Goal: Information Seeking & Learning: Check status

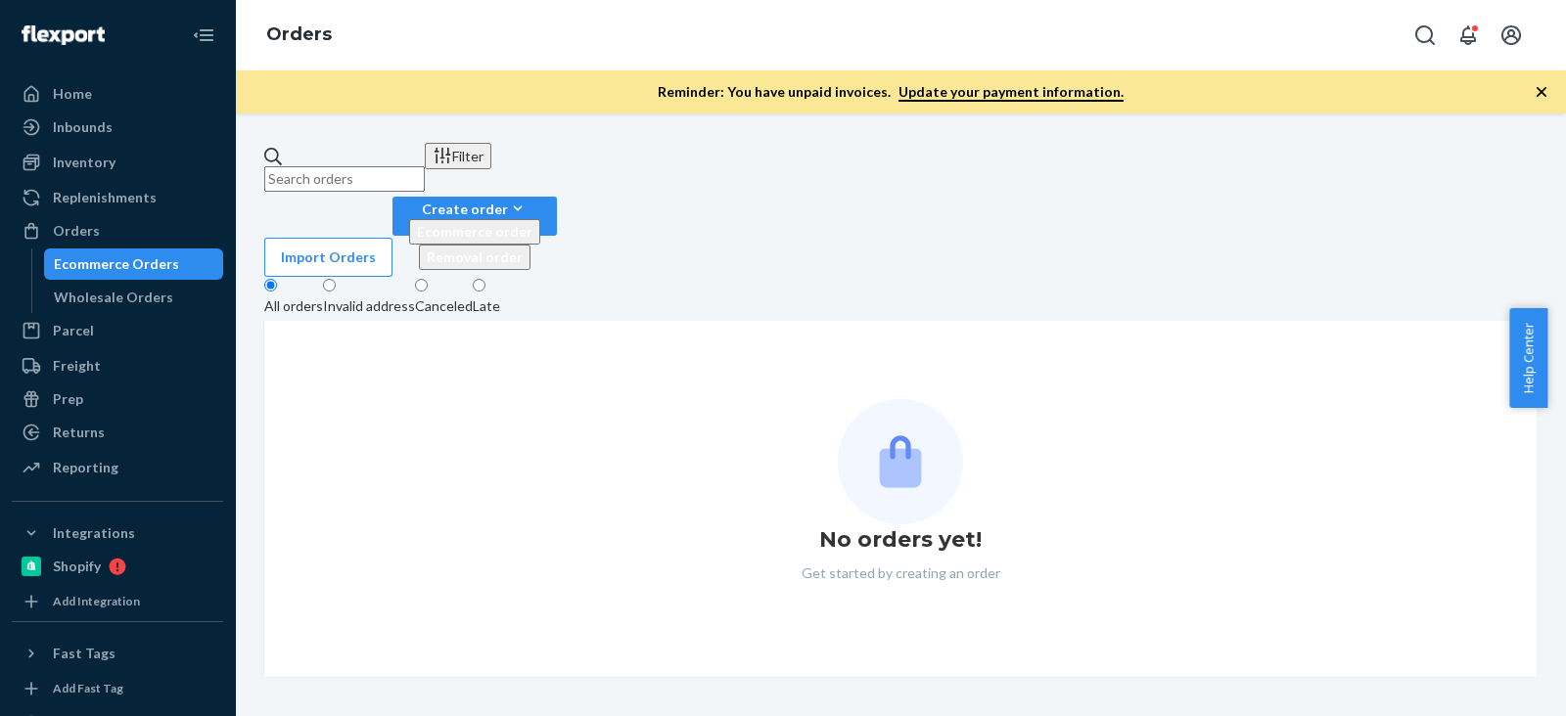
drag, startPoint x: 0, startPoint y: 0, endPoint x: 495, endPoint y: 182, distance: 527.5
click at [495, 182] on div "Filter Import Orders Create order Ecommerce order Removal order" at bounding box center [900, 210] width 1272 height 134
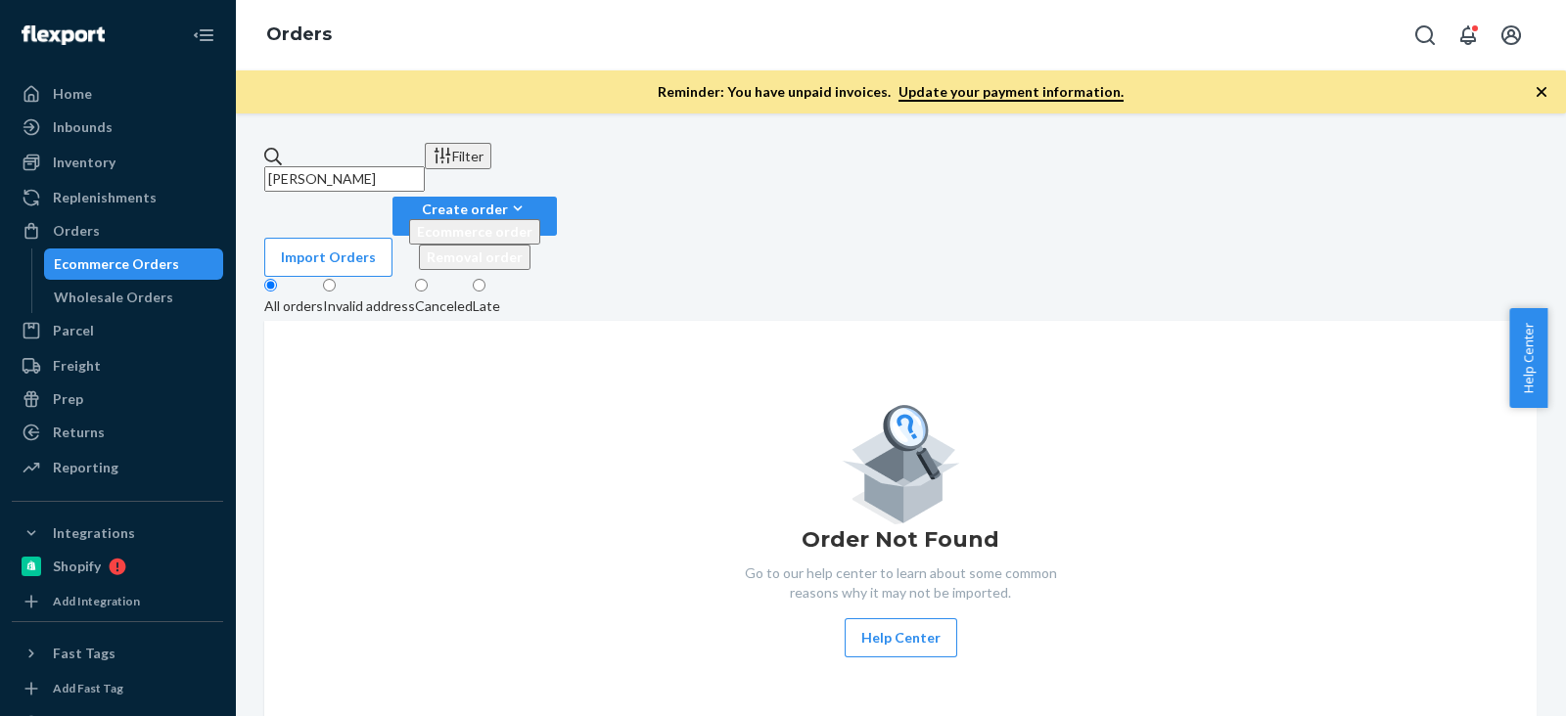
type input "[PERSON_NAME]"
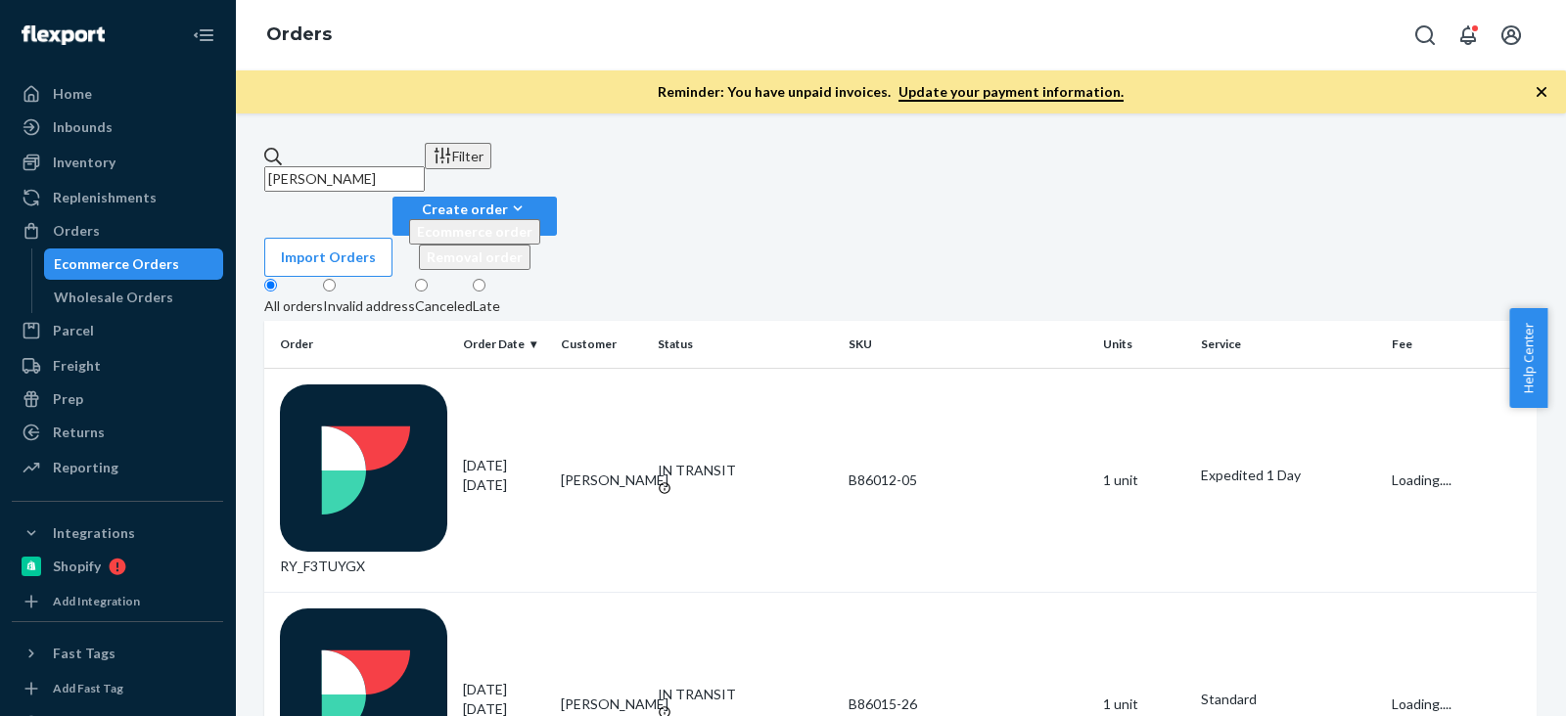
click at [560, 180] on div "shana meier Filter Import Orders Create order Ecommerce order Removal order" at bounding box center [900, 210] width 1272 height 134
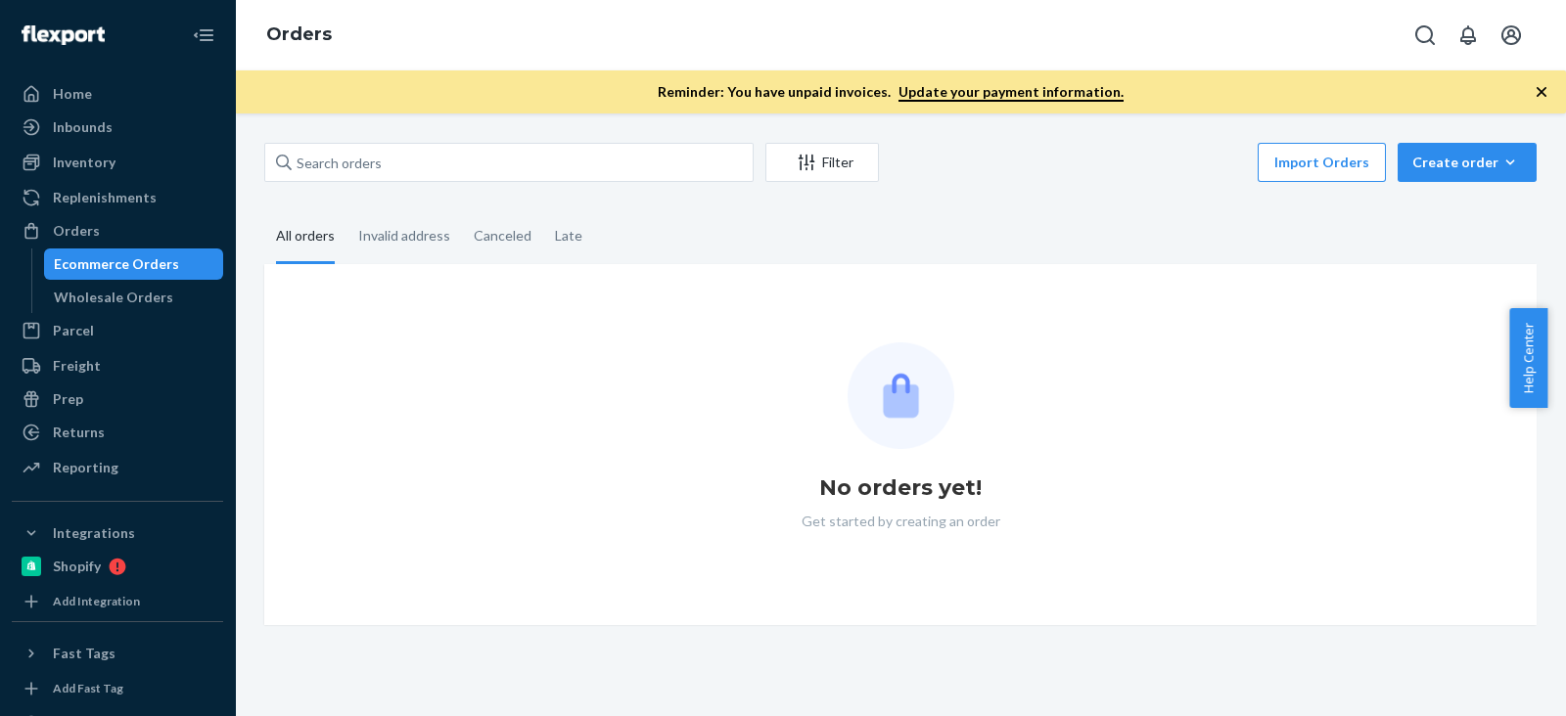
click at [917, 179] on div "Import Orders Create order Ecommerce order Removal order" at bounding box center [1213, 165] width 646 height 44
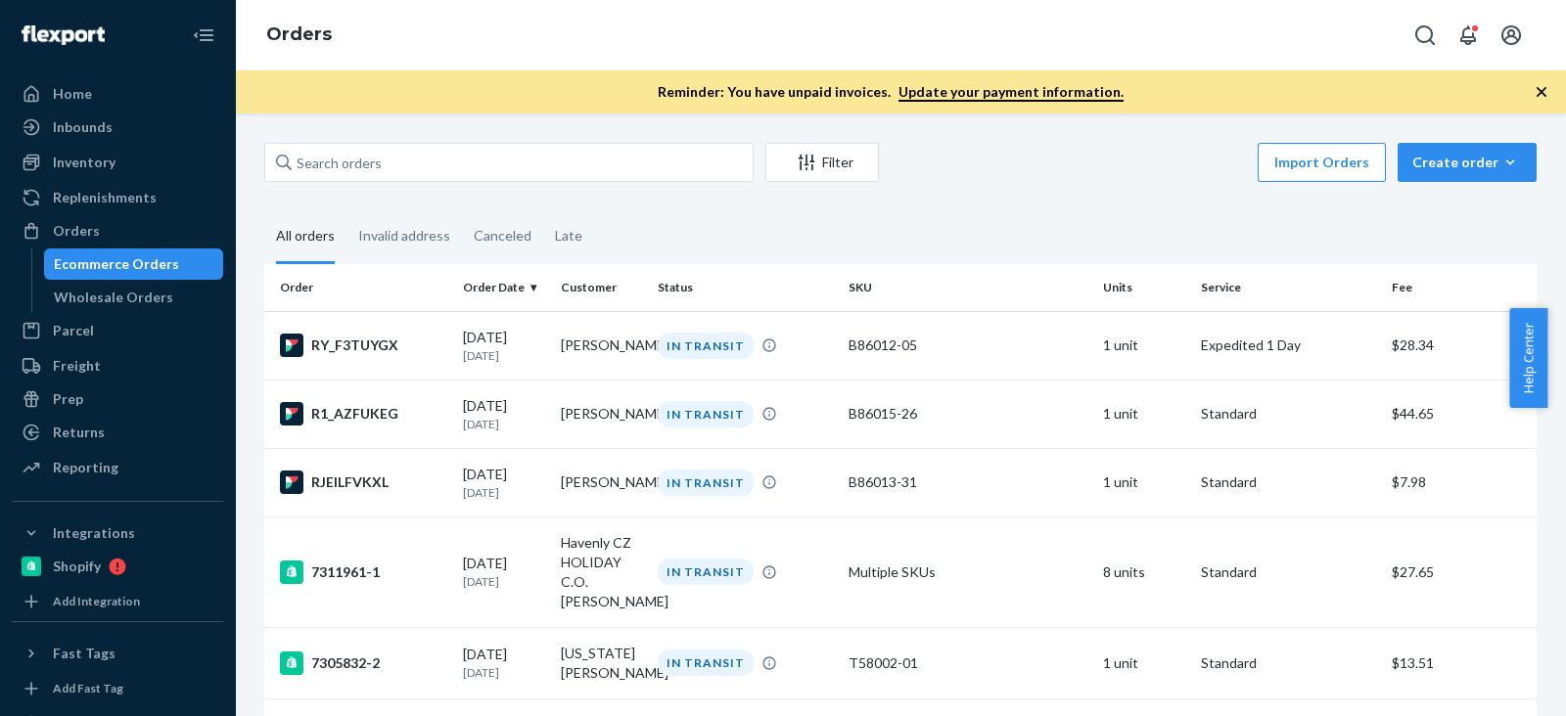
click at [837, 229] on fieldset "All orders Invalid address Canceled Late" at bounding box center [900, 237] width 1272 height 54
click at [147, 275] on div "Ecommerce Orders" at bounding box center [134, 264] width 176 height 27
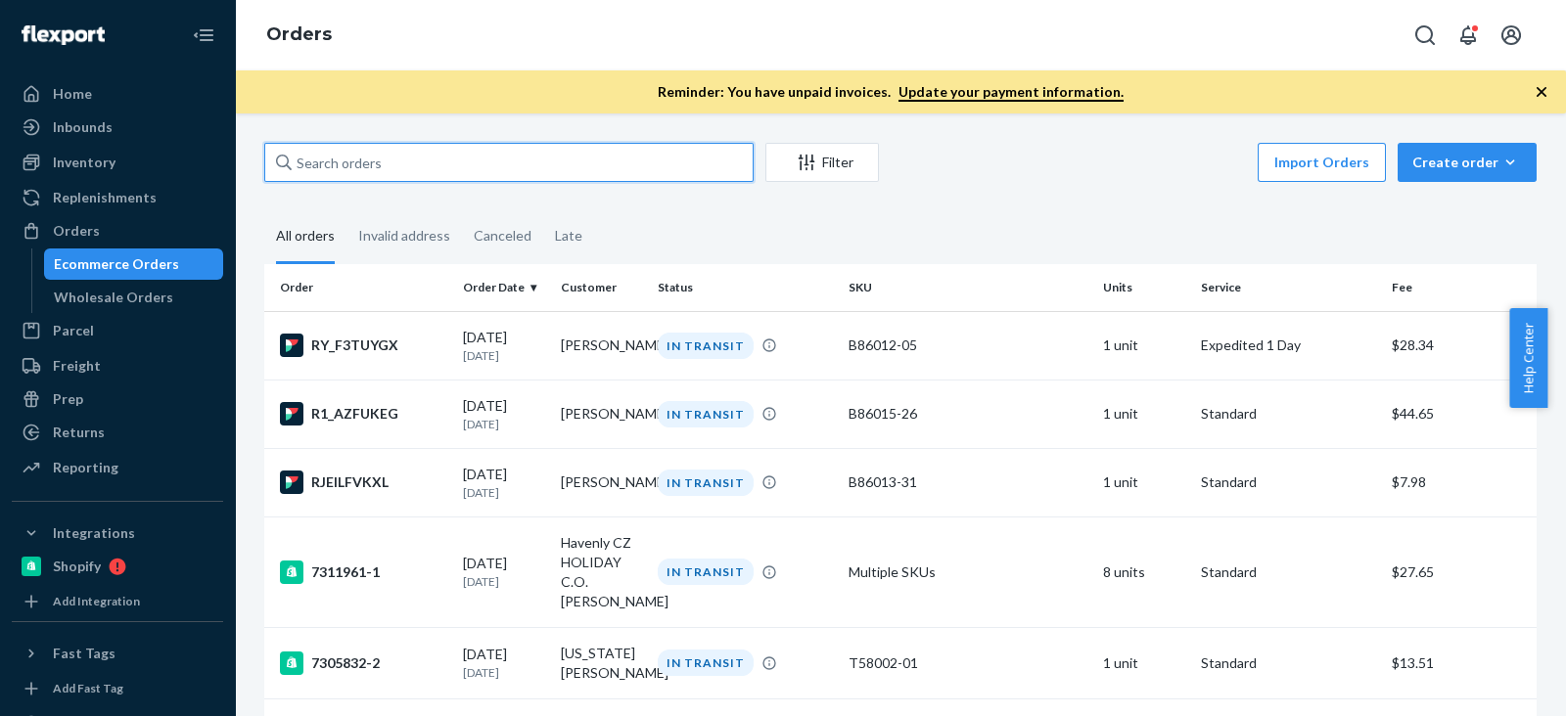
click at [457, 144] on input "text" at bounding box center [508, 162] width 489 height 39
paste input "[PERSON_NAME]"
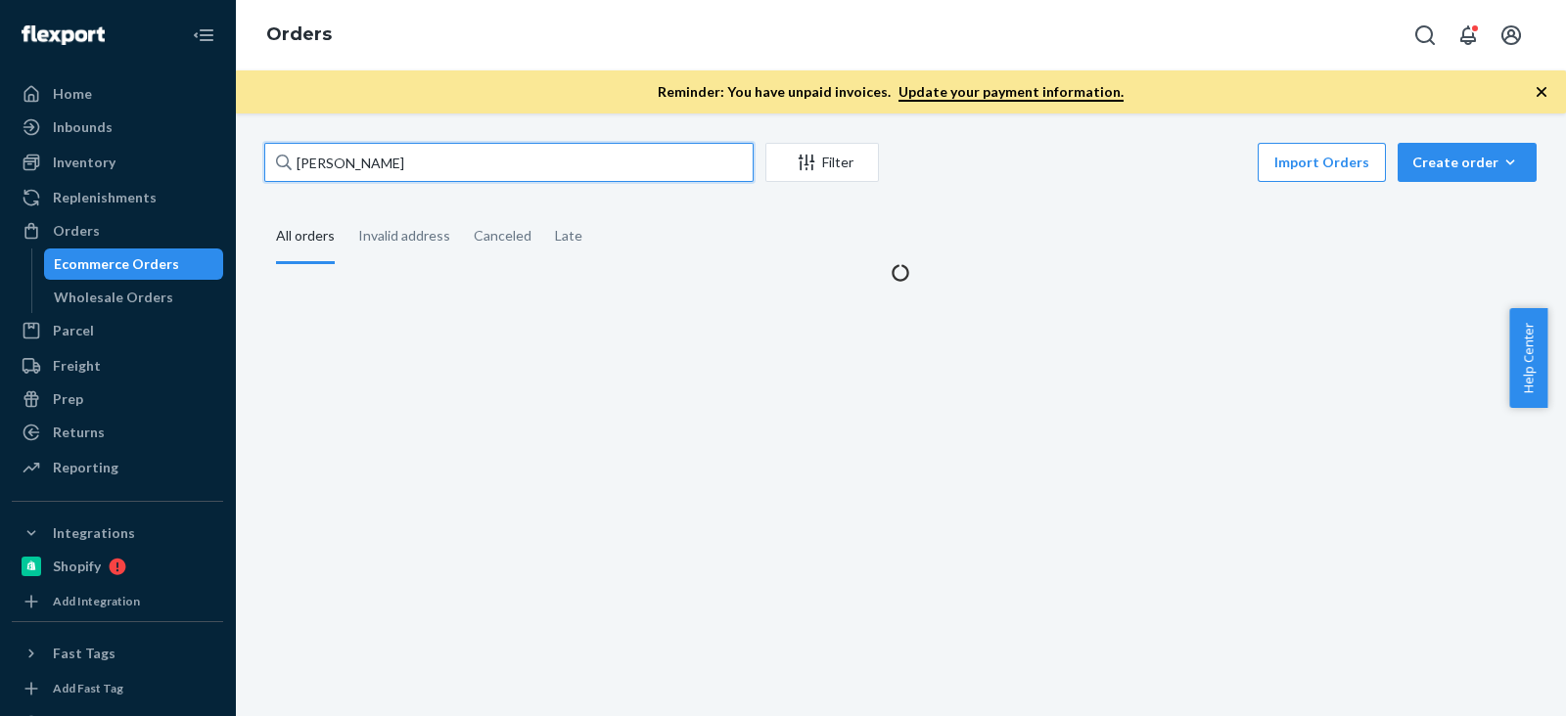
type input "[PERSON_NAME]"
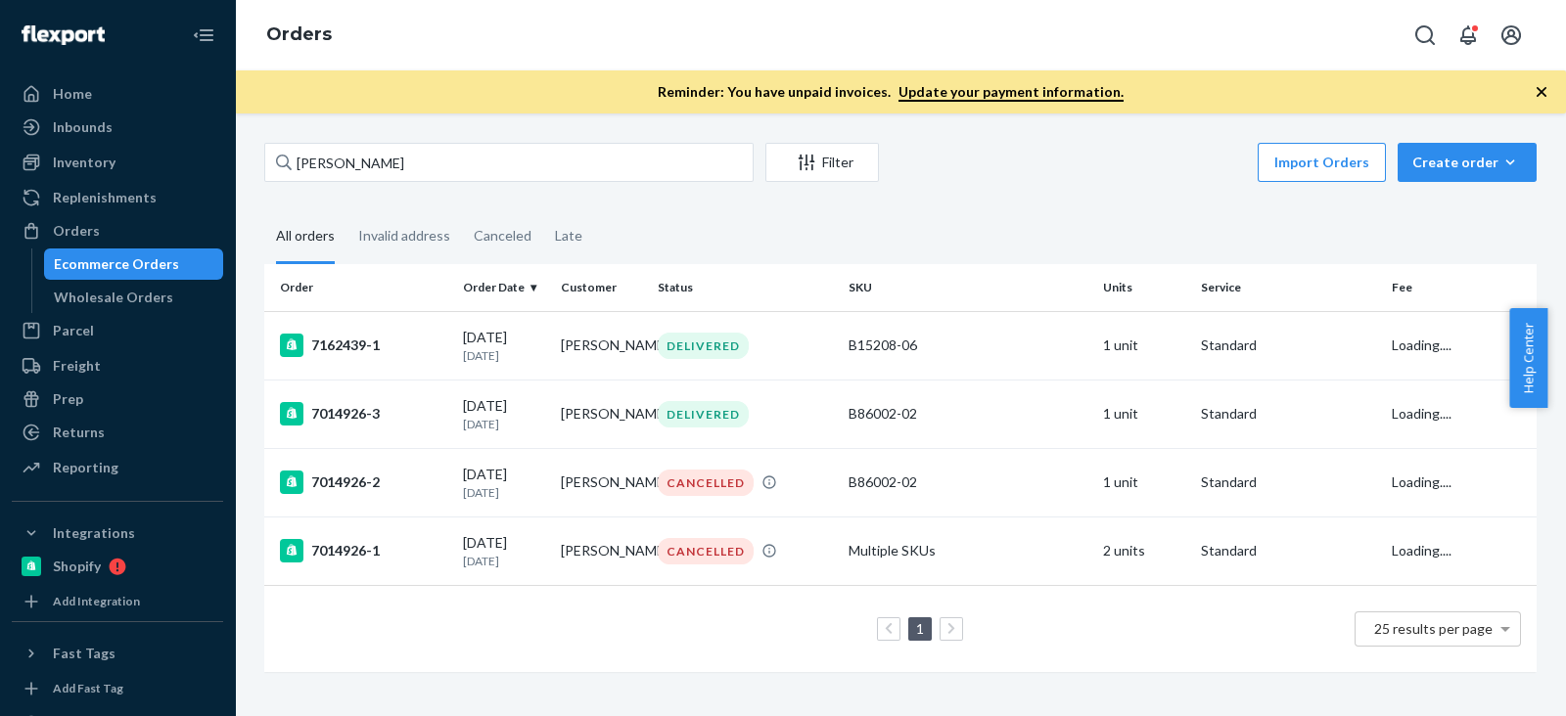
click at [752, 237] on fieldset "All orders Invalid address Canceled Late" at bounding box center [900, 237] width 1272 height 54
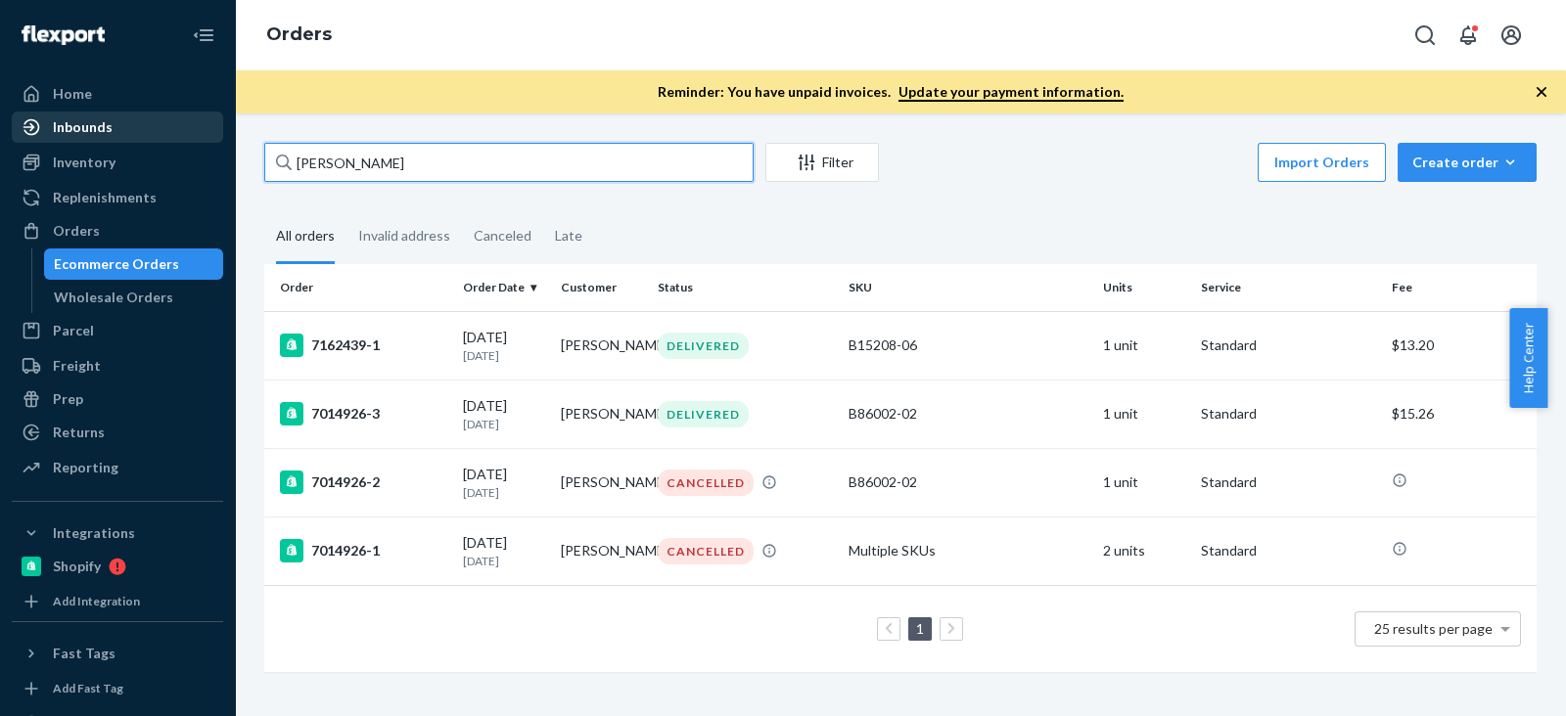
drag, startPoint x: 475, startPoint y: 157, endPoint x: 80, endPoint y: 138, distance: 394.8
click at [80, 135] on div "Home Inbounds Shipping Plans Problems Inventory Products Branded Packaging Repl…" at bounding box center [783, 358] width 1566 height 716
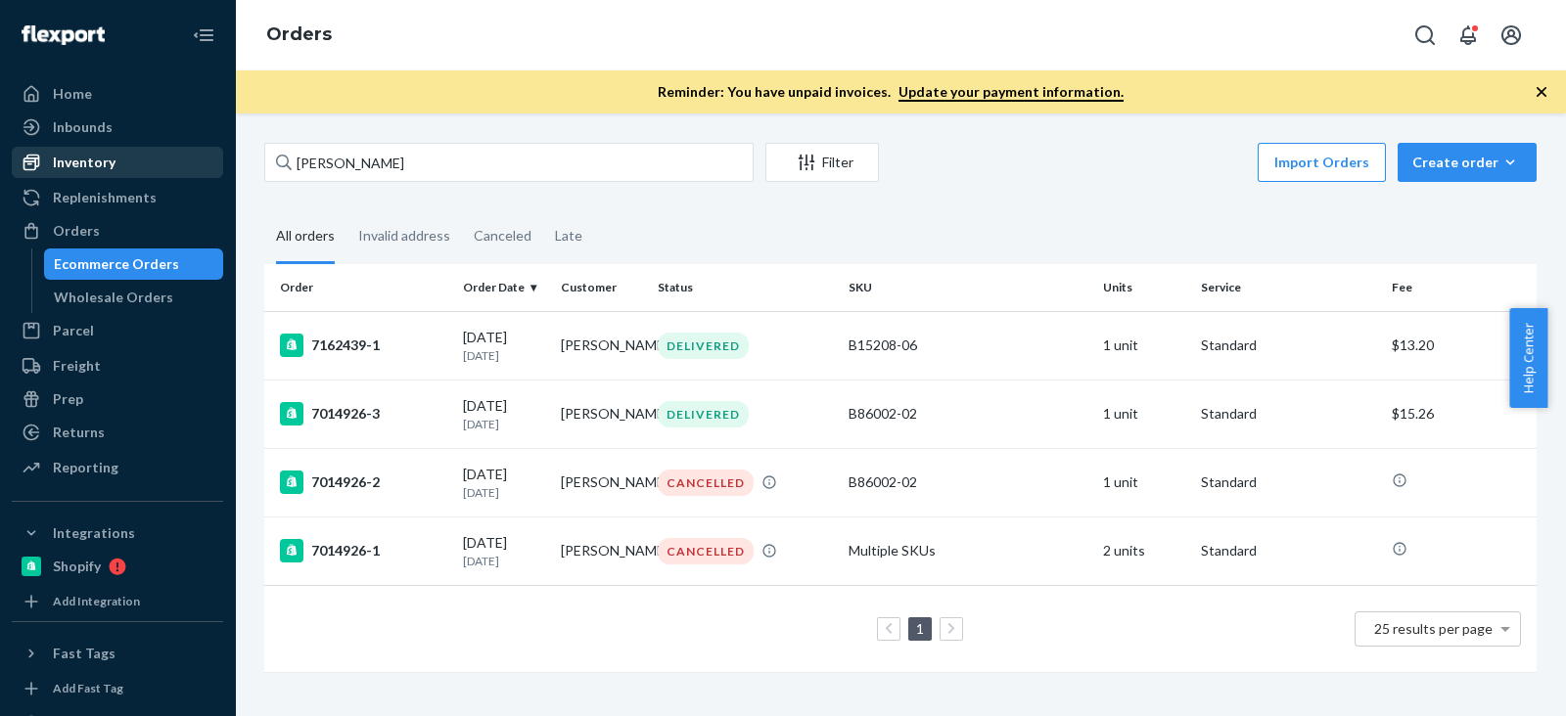
click at [114, 172] on div "Inventory" at bounding box center [117, 162] width 207 height 27
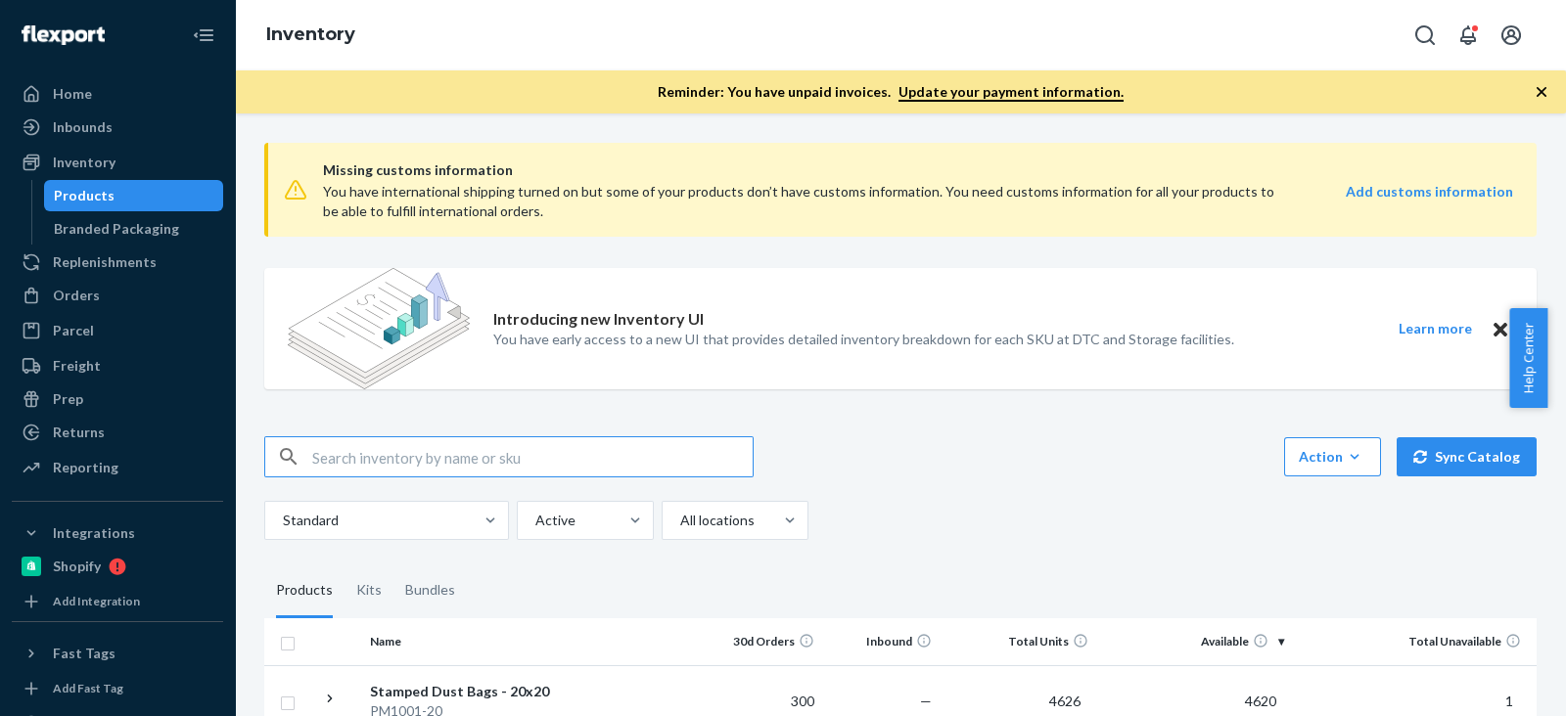
click at [417, 453] on input "text" at bounding box center [532, 456] width 440 height 39
paste input "B86022-10"
type input "B86022-10"
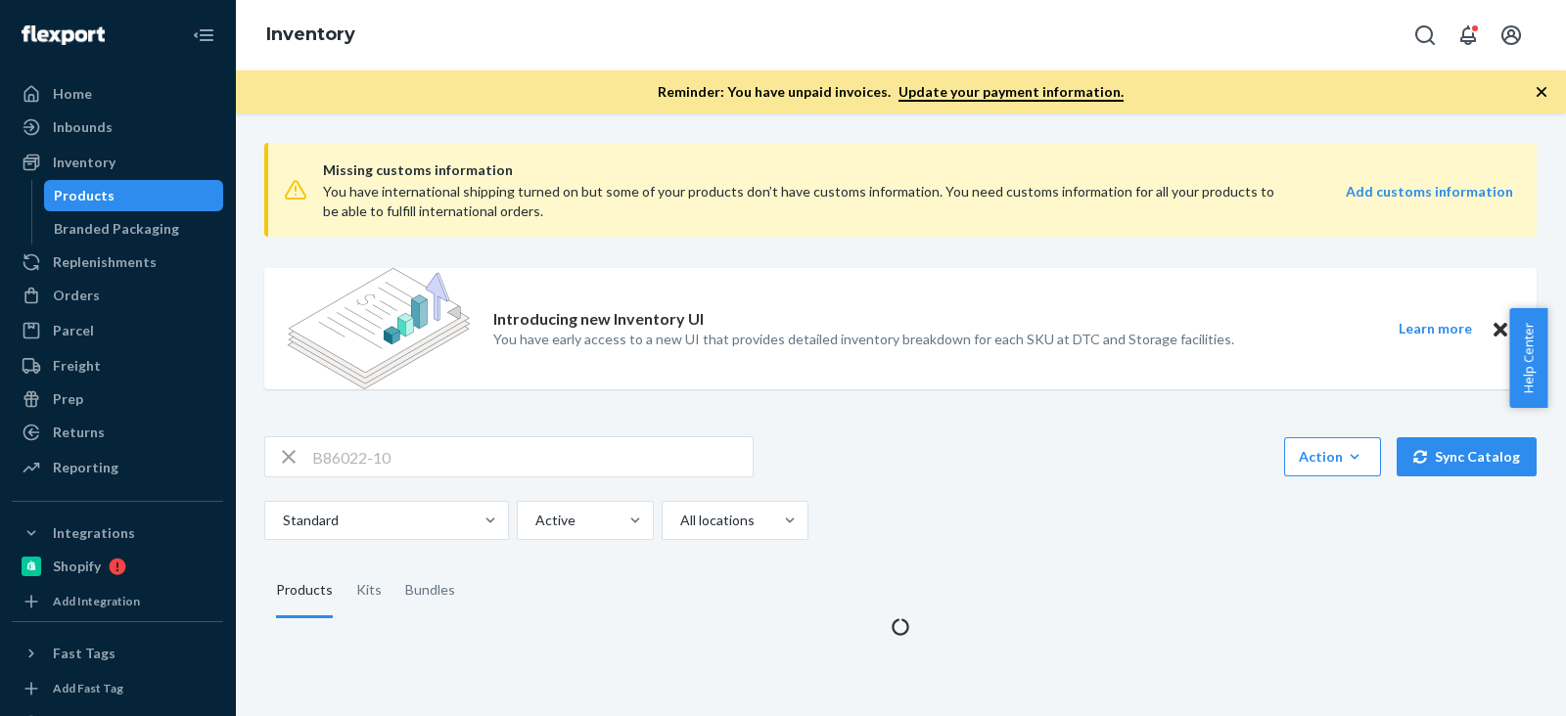
click at [870, 479] on div "B86022-10 Action Create product Create kit or bundle Bulk create products Bulk …" at bounding box center [900, 488] width 1272 height 104
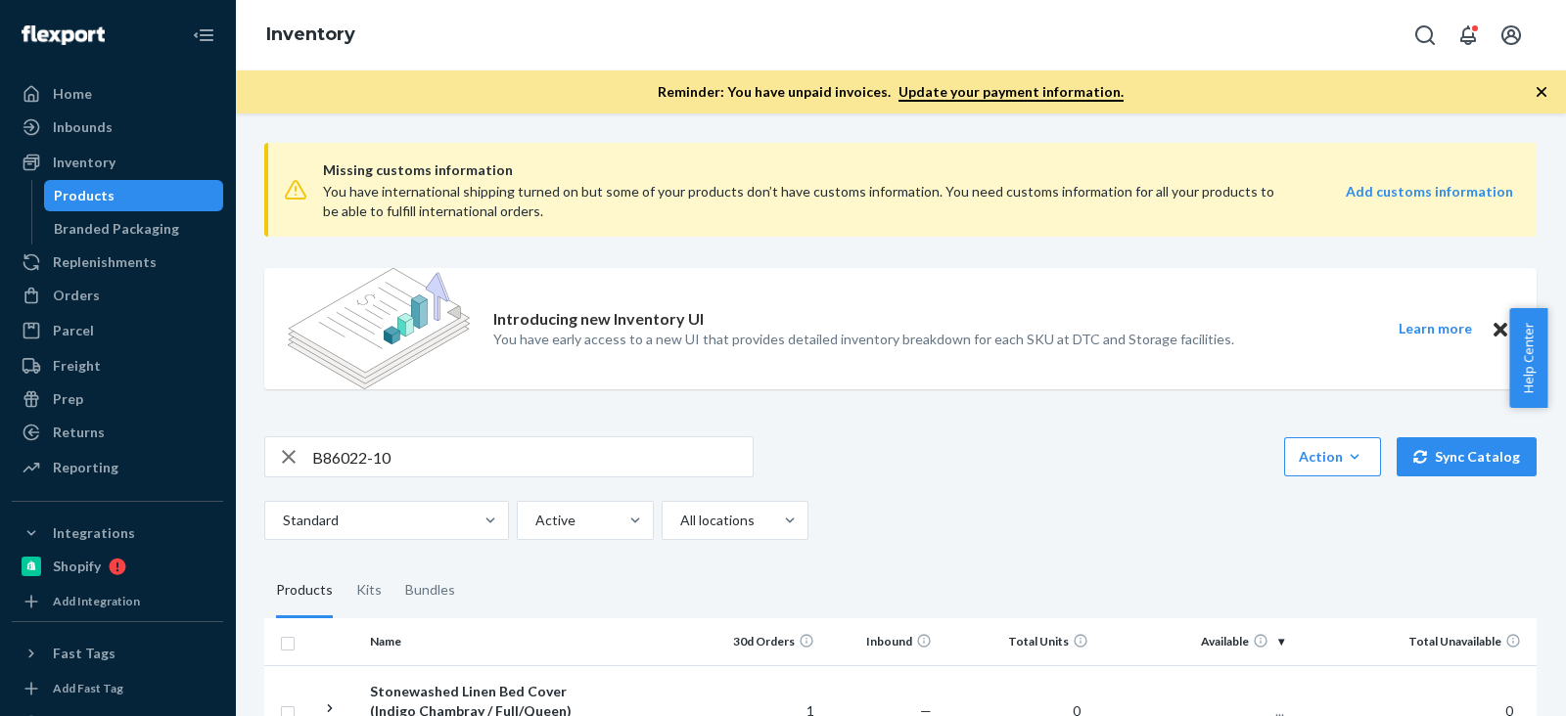
click at [893, 509] on div "Standard Active All locations" at bounding box center [892, 520] width 1257 height 39
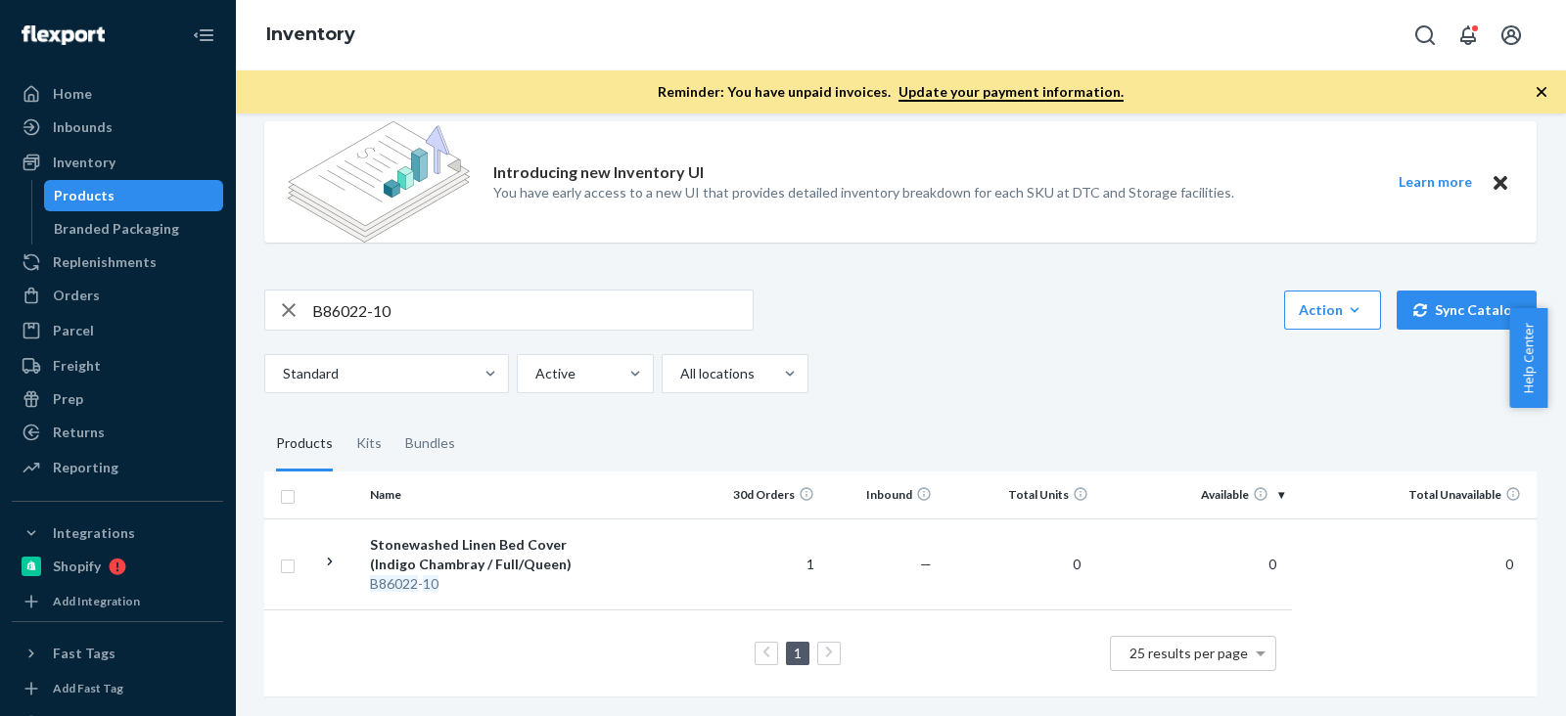
scroll to position [164, 0]
click at [975, 379] on div "Missing customs information You have international shipping turned on but some …" at bounding box center [900, 348] width 1301 height 736
click at [975, 377] on div "Missing customs information You have international shipping turned on but some …" at bounding box center [900, 348] width 1301 height 736
click at [974, 376] on div "Missing customs information You have international shipping turned on but some …" at bounding box center [900, 348] width 1301 height 736
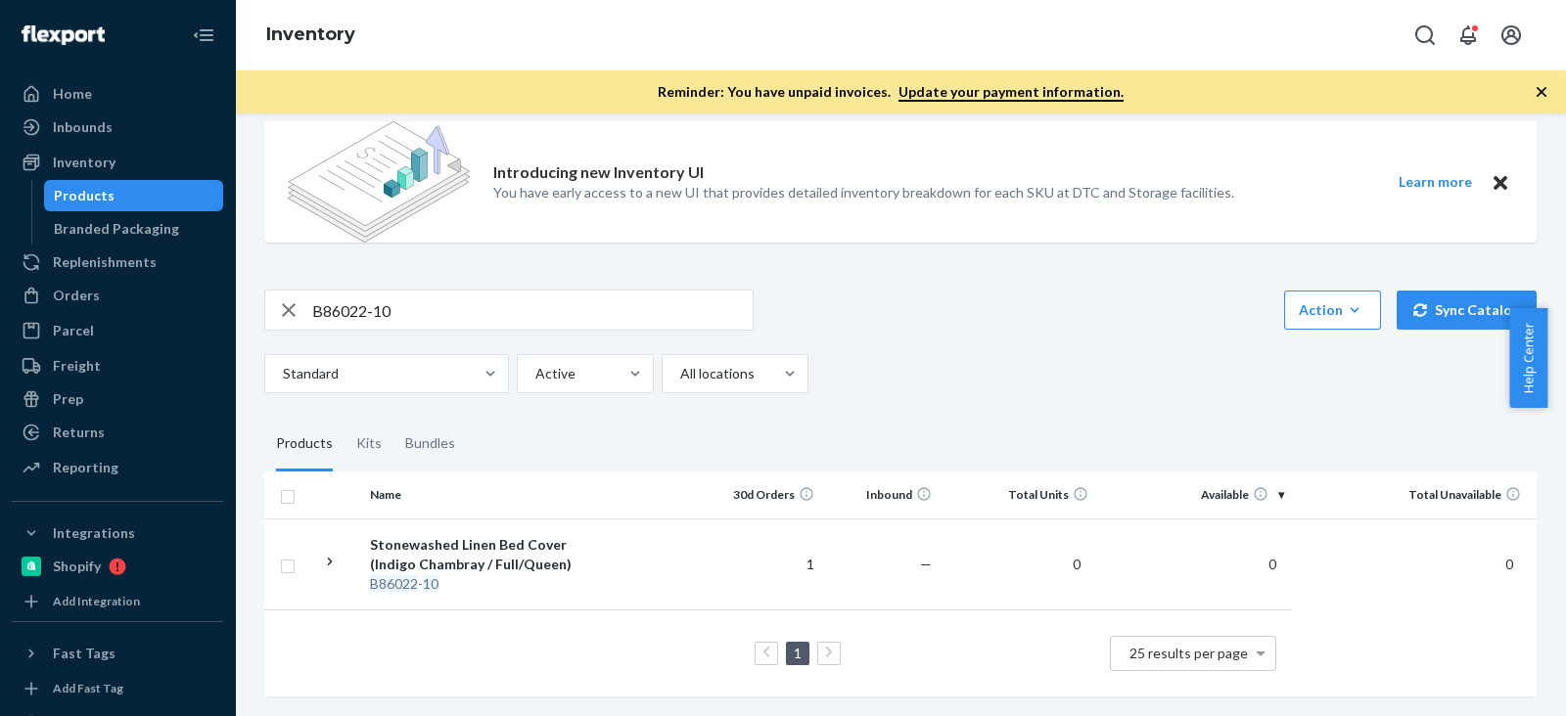
click at [907, 221] on div "Introducing new Inventory UI You have early access to a new UI that provides de…" at bounding box center [863, 181] width 741 height 121
click at [498, 303] on input "B86022-10" at bounding box center [532, 310] width 440 height 39
click at [923, 303] on div "B86022-10 Action Create product Create kit or bundle Bulk create products Bulk …" at bounding box center [900, 310] width 1272 height 41
click at [969, 312] on div "B86022-10 Action Create product Create kit or bundle Bulk create products Bulk …" at bounding box center [900, 342] width 1272 height 104
click at [965, 320] on div "B86022-10 Action Create product Create kit or bundle Bulk create products Bulk …" at bounding box center [900, 342] width 1272 height 104
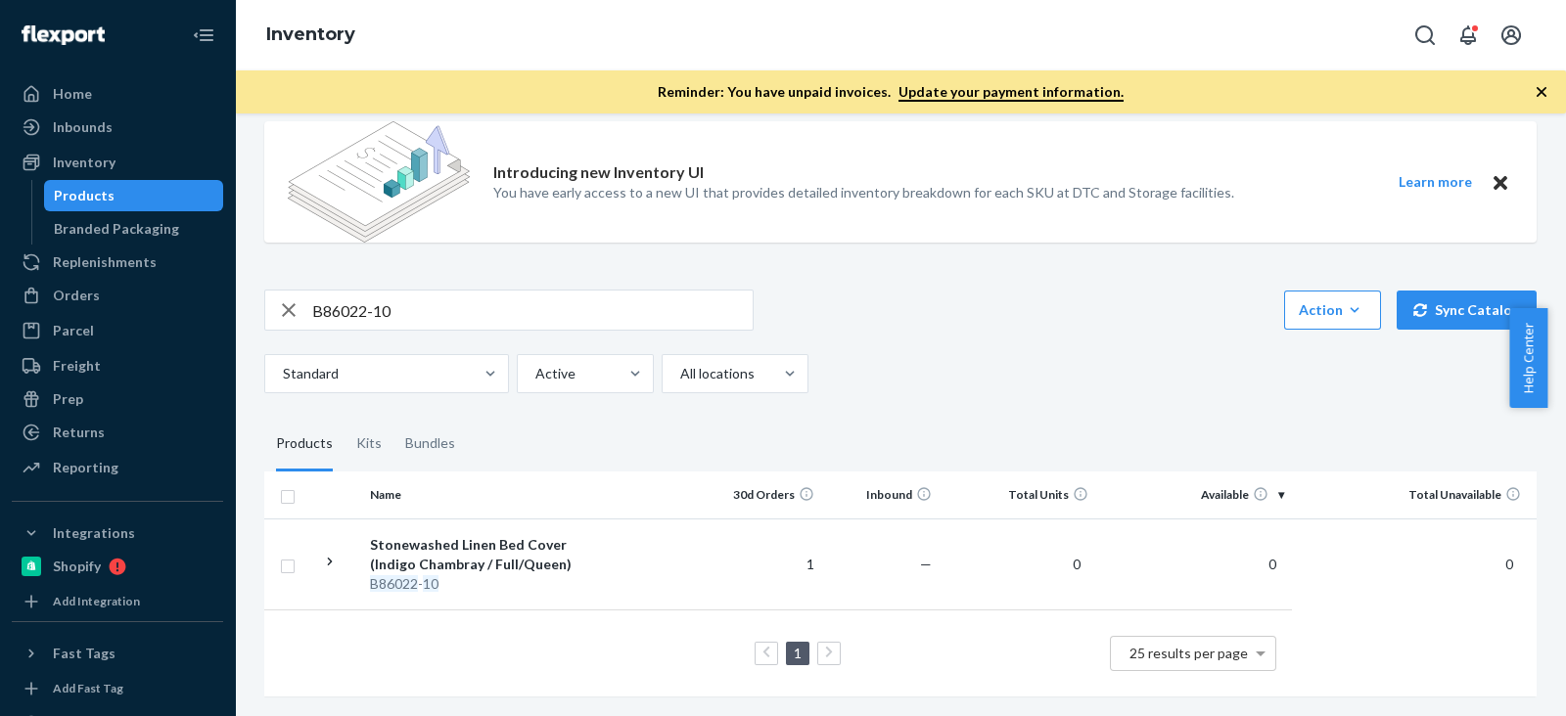
click at [1003, 354] on div "Standard Active All locations" at bounding box center [892, 373] width 1257 height 39
click at [965, 368] on div "Standard Active All locations" at bounding box center [892, 373] width 1257 height 39
click at [1032, 354] on div "Standard Active All locations" at bounding box center [892, 373] width 1257 height 39
click at [1027, 354] on div "Standard Active All locations" at bounding box center [892, 373] width 1257 height 39
drag, startPoint x: 377, startPoint y: 284, endPoint x: 218, endPoint y: 301, distance: 159.5
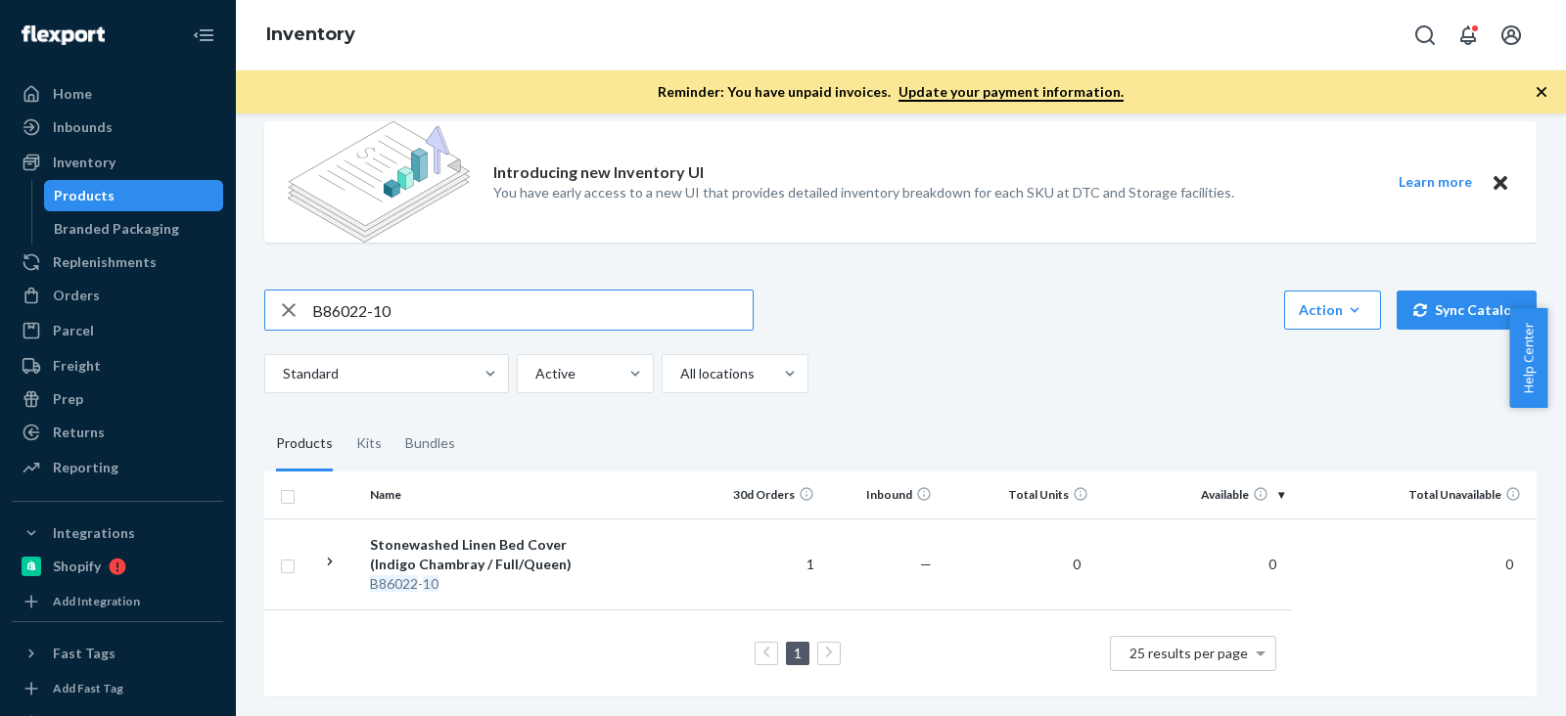
click at [6, 281] on div "Home Inbounds Shipping Plans Problems Inventory Products Branded Packaging Repl…" at bounding box center [783, 358] width 1566 height 716
